Goal: Find specific page/section: Find specific page/section

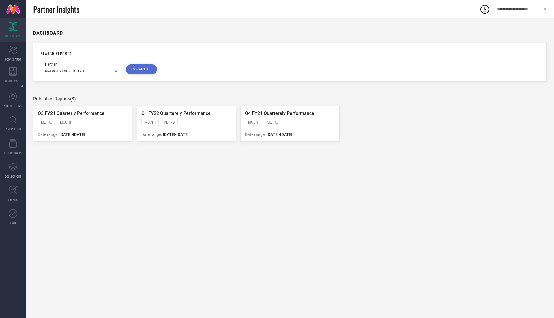
click at [13, 25] on icon at bounding box center [13, 26] width 9 height 9
click at [13, 49] on icon "Scorecard" at bounding box center [13, 50] width 9 height 9
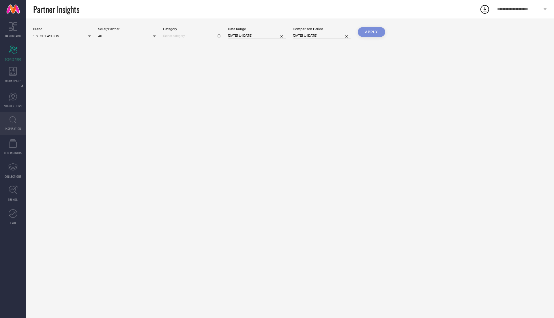
click at [14, 119] on icon at bounding box center [13, 119] width 7 height 7
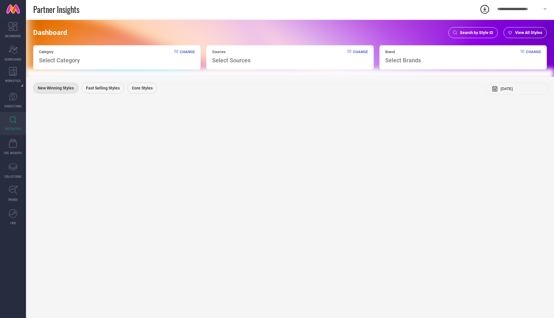
click at [478, 30] on span "Search by Style ID" at bounding box center [476, 32] width 33 height 5
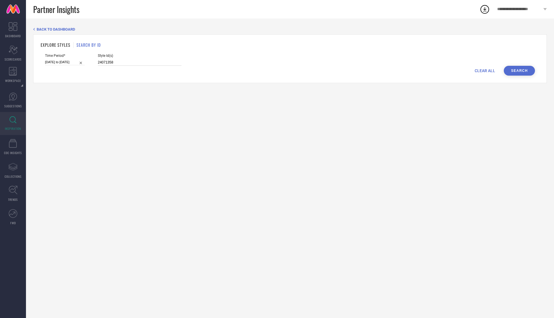
click at [112, 61] on input "24071358" at bounding box center [140, 62] width 84 height 7
paste input "32414104 32414119 32414081 32414078 32414130 32414057 32414027 32414102"
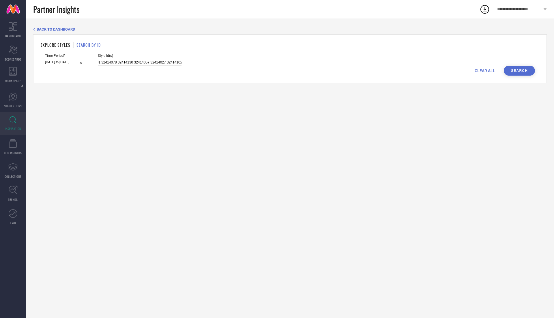
type input "32414104 32414119 32414081 32414078 32414130 32414057 32414027 32414102"
click at [527, 71] on button "Search" at bounding box center [519, 71] width 31 height 10
